Goal: Use online tool/utility: Use online tool/utility

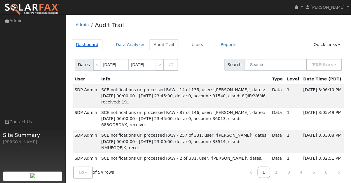
click at [87, 43] on link "Dashboard" at bounding box center [87, 44] width 31 height 11
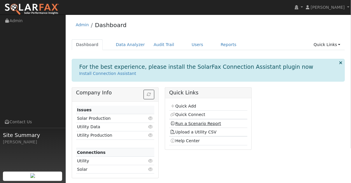
click at [186, 124] on link "Run a Scenario Report" at bounding box center [195, 123] width 51 height 5
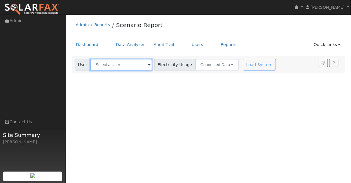
click at [122, 65] on input "text" at bounding box center [121, 65] width 62 height 12
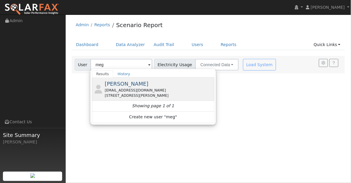
click at [127, 83] on span "[PERSON_NAME]" at bounding box center [127, 84] width 44 height 6
type input "[PERSON_NAME]"
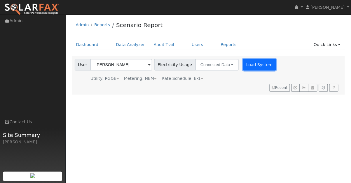
click at [246, 67] on button "Load System" at bounding box center [259, 65] width 33 height 12
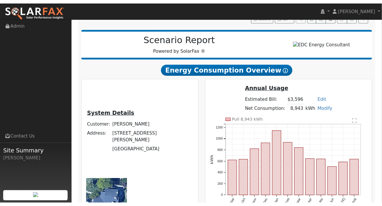
scroll to position [100, 0]
